Goal: Task Accomplishment & Management: Use online tool/utility

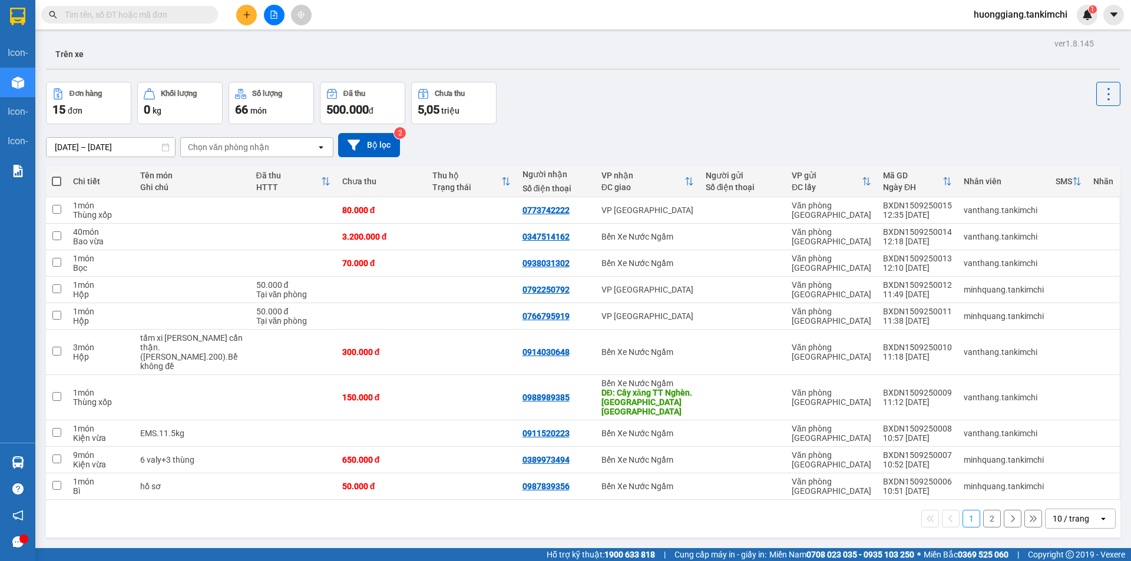
drag, startPoint x: 0, startPoint y: 0, endPoint x: 560, endPoint y: 30, distance: 560.5
click at [579, 100] on div "Đơn hàng 15 đơn [PERSON_NAME] 0 kg Số [PERSON_NAME] 66 món Đã thu 500.000 [PERS…" at bounding box center [583, 103] width 1075 height 42
click at [162, 14] on input "text" at bounding box center [134, 14] width 139 height 13
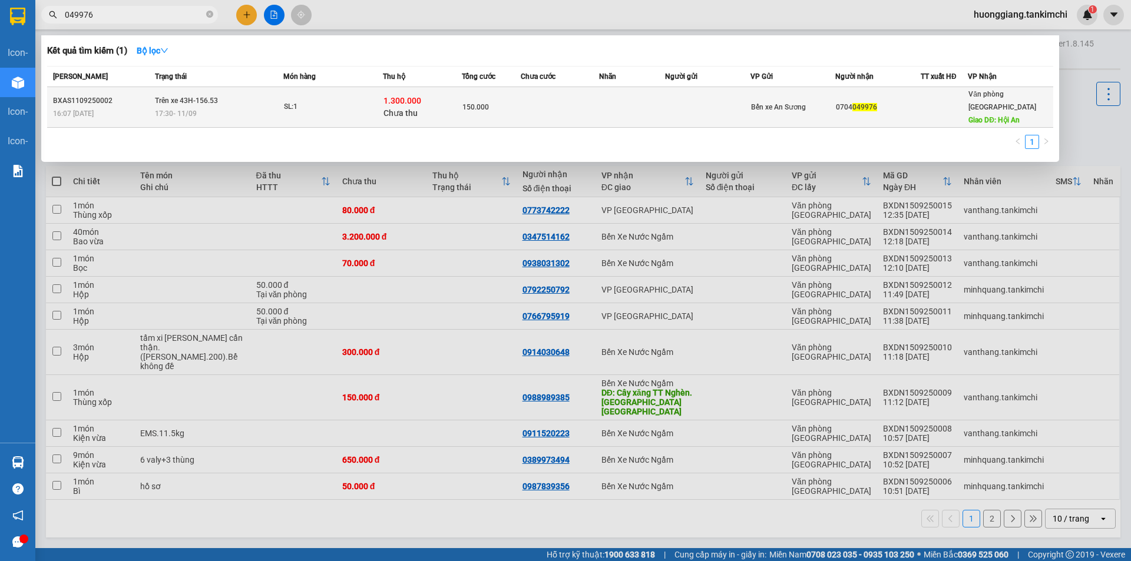
type input "049976"
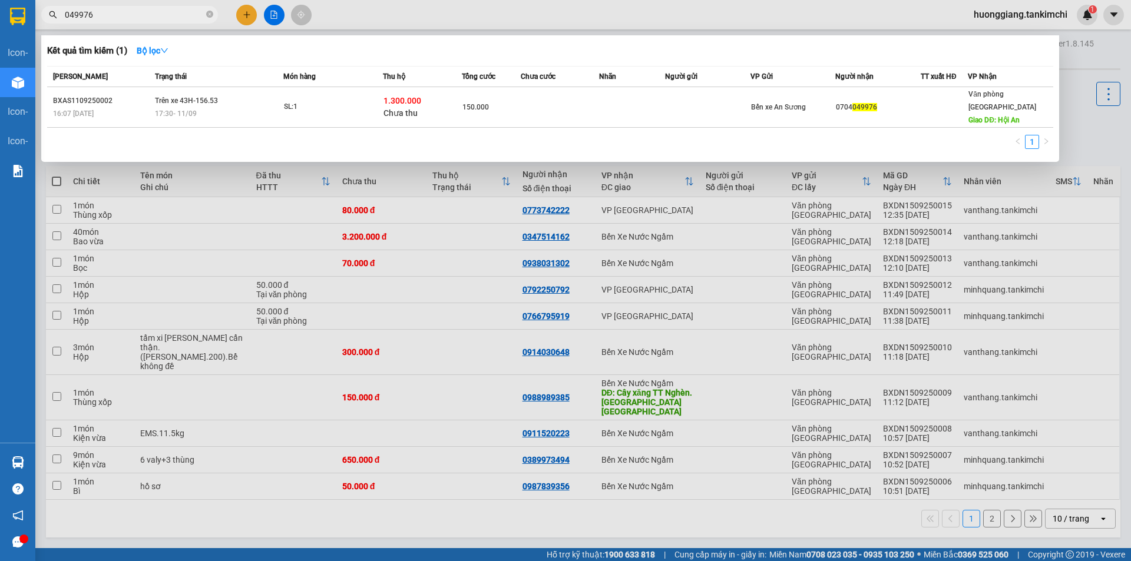
click at [861, 103] on span "049976" at bounding box center [864, 107] width 25 height 8
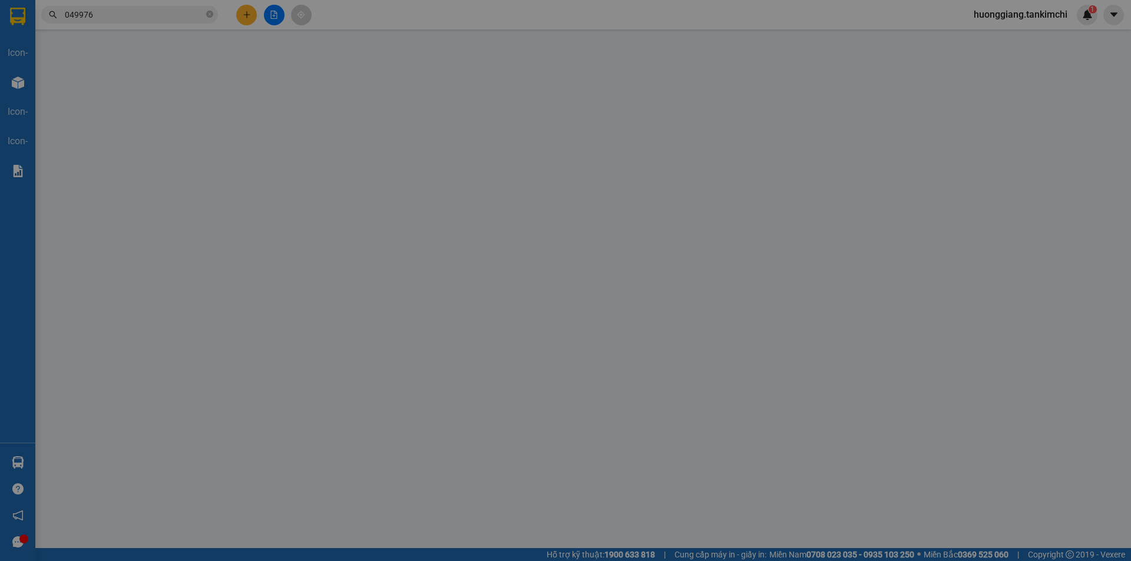
click at [861, 100] on div "SĐT Người Gửi VD: 0371234567 Người gửi VP gửi * Văn phòng [GEOGRAPHIC_DATA]" at bounding box center [587, 112] width 1001 height 41
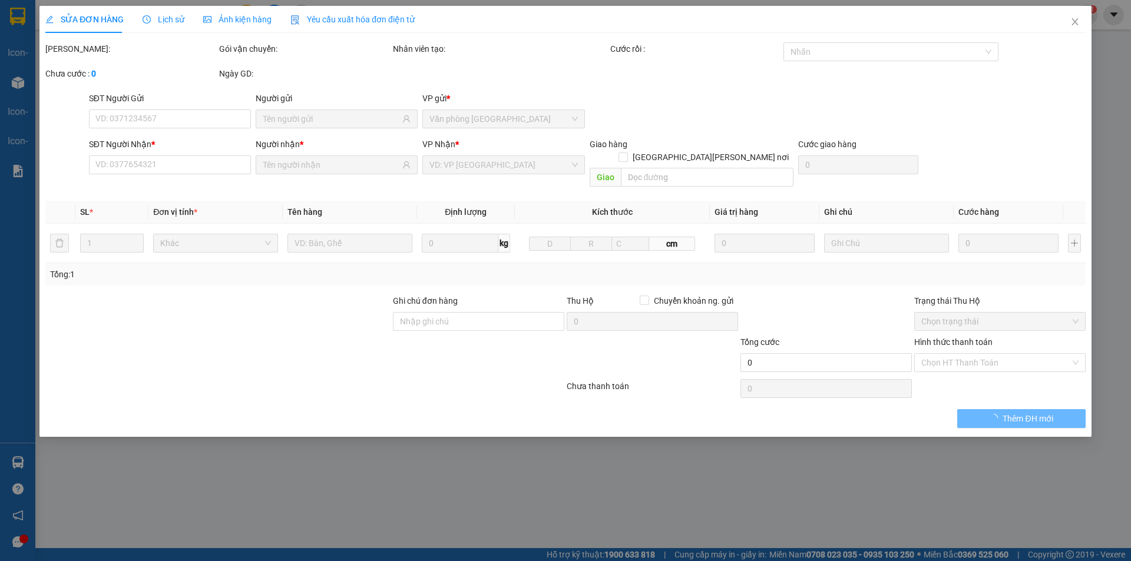
type input "0704049976"
type input "Hội An"
type input "1.300.000"
type input "150.000"
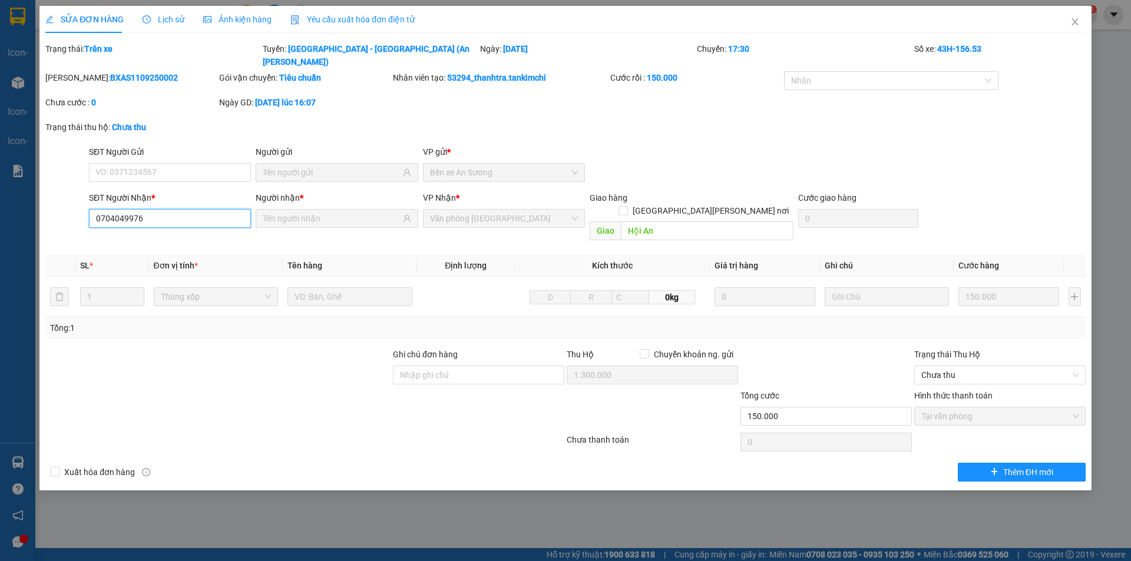
click at [132, 212] on input "0704049976" at bounding box center [170, 218] width 162 height 19
click at [1078, 19] on icon "close" at bounding box center [1074, 21] width 9 height 9
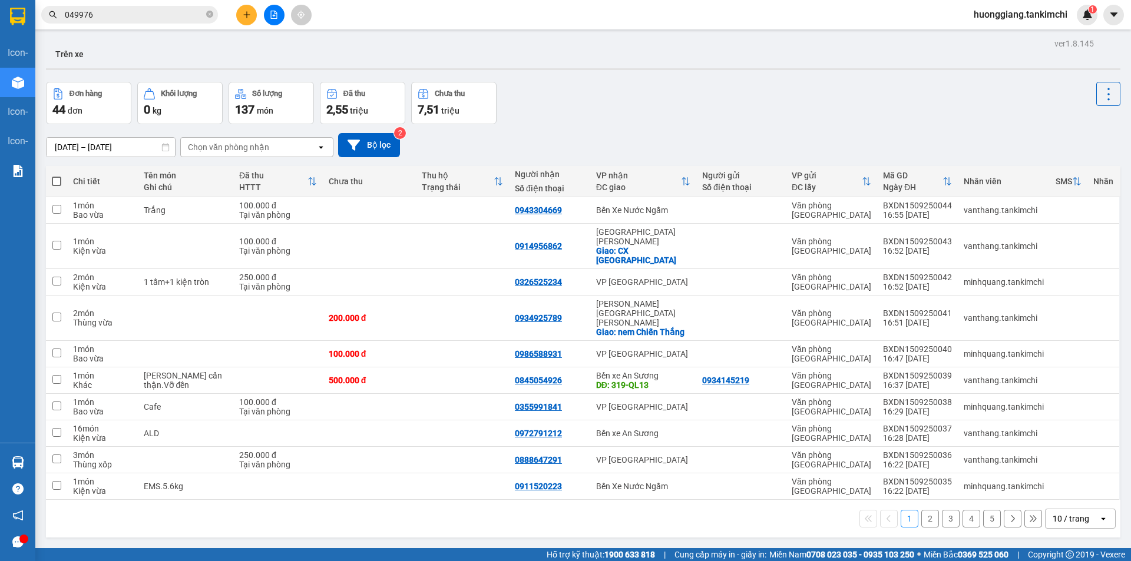
click at [128, 12] on input "049976" at bounding box center [134, 14] width 139 height 13
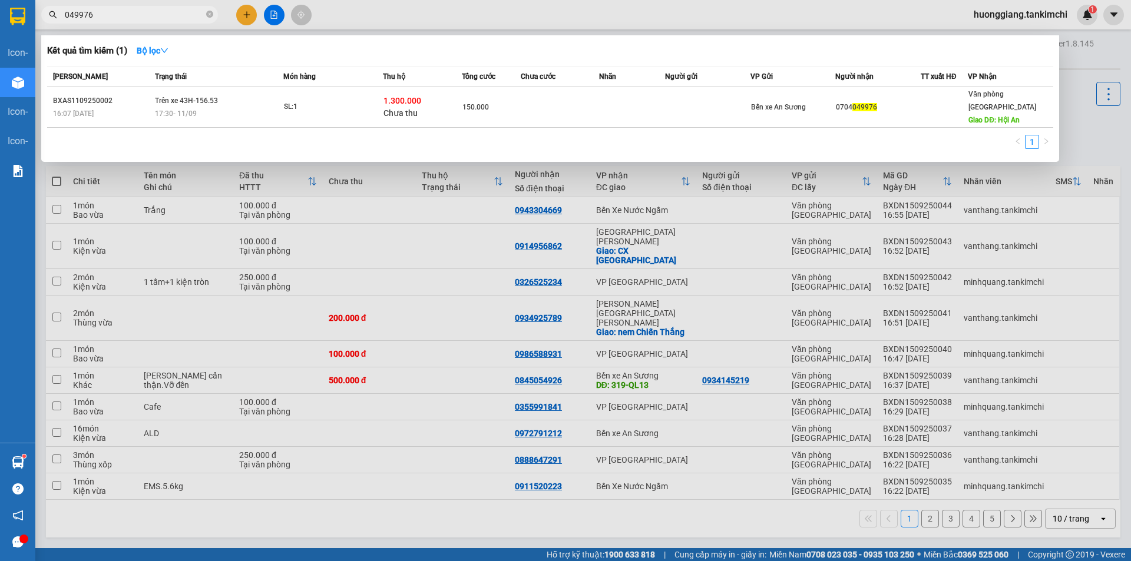
click at [166, 15] on input "049976" at bounding box center [134, 14] width 139 height 13
paste input "0704"
type input "0704049976"
